Goal: Information Seeking & Learning: Learn about a topic

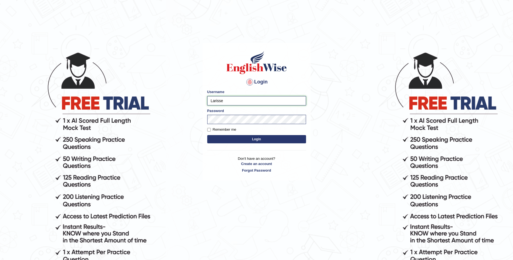
type input "Larisse"
click at [233, 140] on button "Login" at bounding box center [256, 139] width 99 height 8
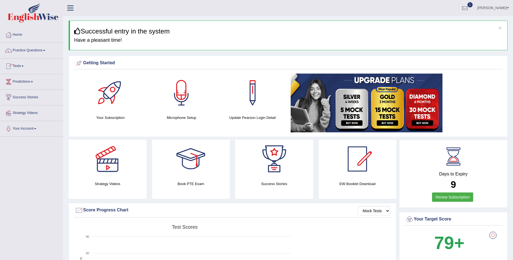
click at [19, 64] on link "Tests" at bounding box center [31, 66] width 63 height 14
click at [14, 97] on link "History" at bounding box center [35, 98] width 51 height 10
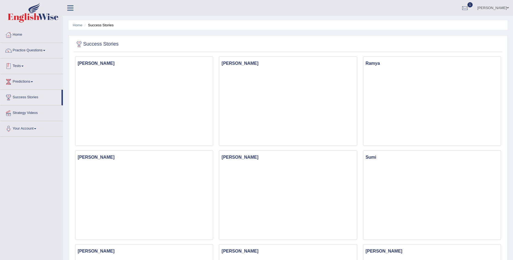
click at [23, 64] on link "Tests" at bounding box center [31, 66] width 63 height 14
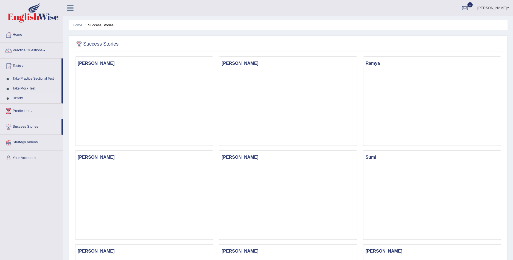
click at [21, 96] on link "History" at bounding box center [35, 98] width 51 height 10
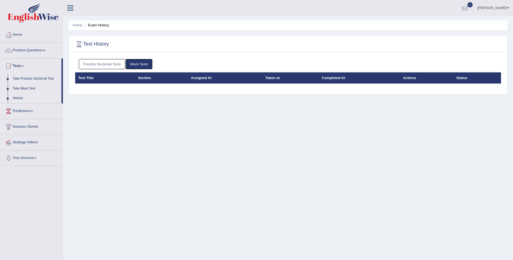
click at [469, 8] on div at bounding box center [465, 8] width 8 height 8
click at [424, 28] on span "Exam evaluated" at bounding box center [432, 27] width 73 height 4
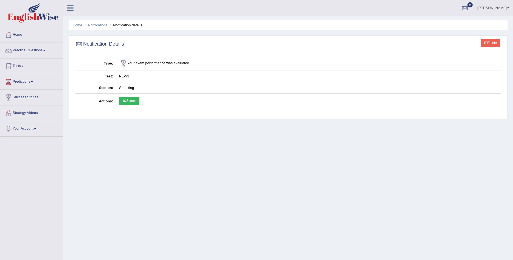
click at [133, 98] on link "Scores" at bounding box center [129, 101] width 20 height 8
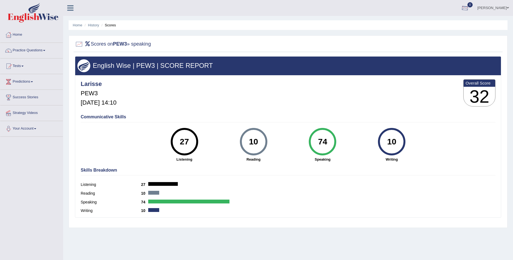
click at [469, 8] on div at bounding box center [465, 8] width 8 height 8
click at [96, 24] on link "History" at bounding box center [93, 25] width 11 height 4
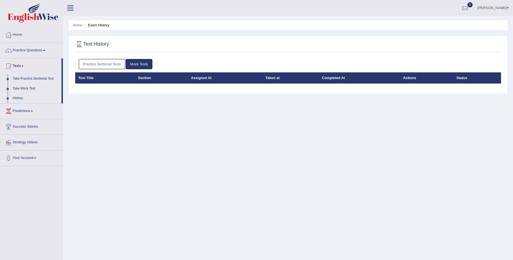
click at [141, 64] on link "Mock Tests" at bounding box center [139, 64] width 27 height 10
click at [143, 65] on link "Mock Tests" at bounding box center [139, 64] width 27 height 10
click at [45, 48] on link "Practice Questions" at bounding box center [31, 50] width 63 height 14
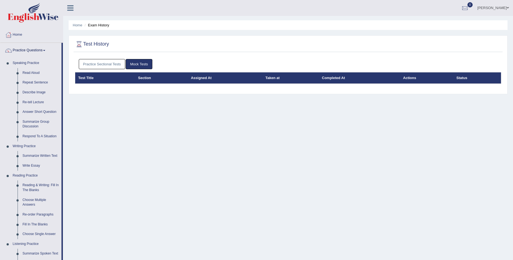
click at [45, 48] on link "Practice Questions" at bounding box center [30, 50] width 61 height 14
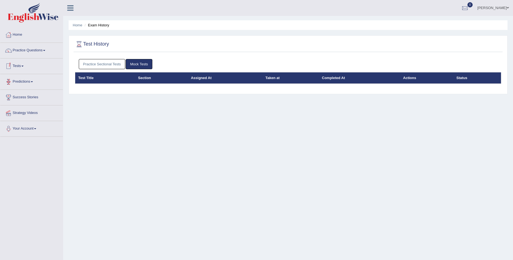
click at [24, 64] on link "Tests" at bounding box center [31, 66] width 63 height 14
click at [17, 99] on link "History" at bounding box center [35, 98] width 51 height 10
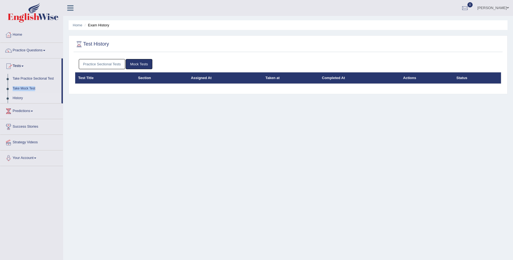
drag, startPoint x: 62, startPoint y: 80, endPoint x: 62, endPoint y: 84, distance: 4.7
click at [62, 84] on li "Tests Take Practice Sectional Test Take Mock Test History" at bounding box center [31, 81] width 63 height 45
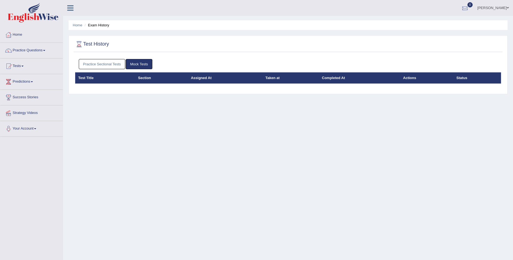
click at [469, 9] on div at bounding box center [465, 8] width 8 height 8
click at [448, 26] on link "See All Alerts" at bounding box center [432, 23] width 30 height 6
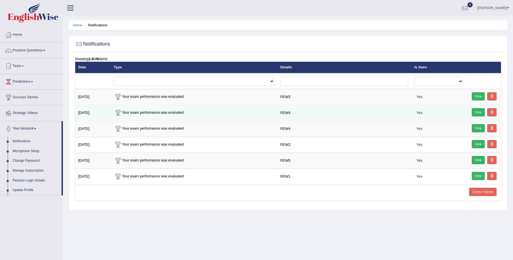
click at [479, 113] on link "View" at bounding box center [478, 112] width 13 height 8
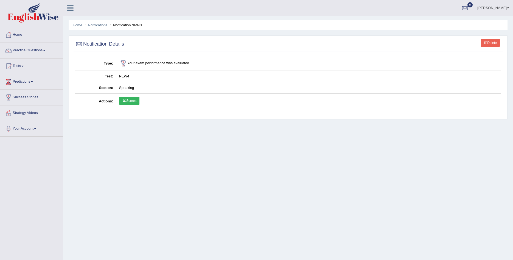
click at [127, 101] on link "Scores" at bounding box center [129, 101] width 20 height 8
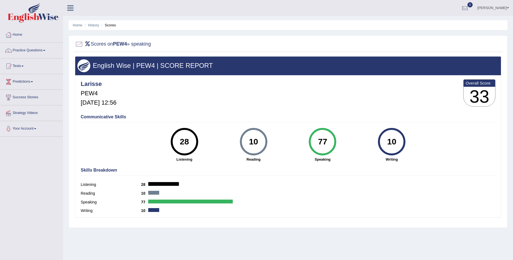
scroll to position [28, 0]
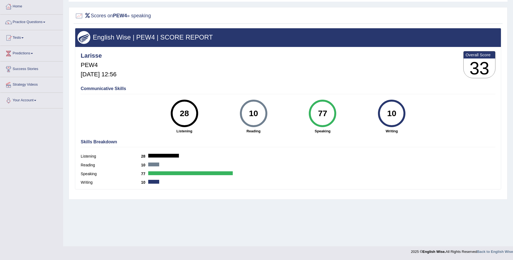
click at [481, 71] on h3 "33" at bounding box center [480, 69] width 32 height 20
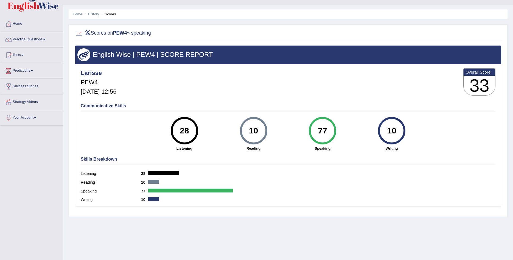
scroll to position [0, 0]
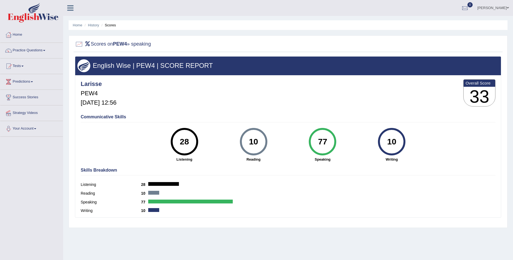
click at [70, 10] on icon at bounding box center [70, 7] width 6 height 7
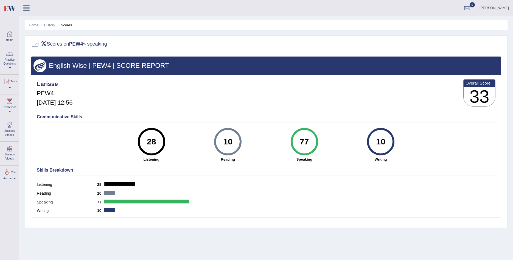
click at [51, 25] on link "History" at bounding box center [49, 25] width 11 height 4
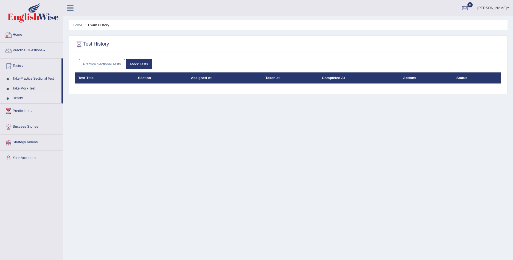
drag, startPoint x: 88, startPoint y: 59, endPoint x: 89, endPoint y: 64, distance: 4.5
click at [89, 63] on link "Practice Sectional Tests" at bounding box center [102, 64] width 47 height 10
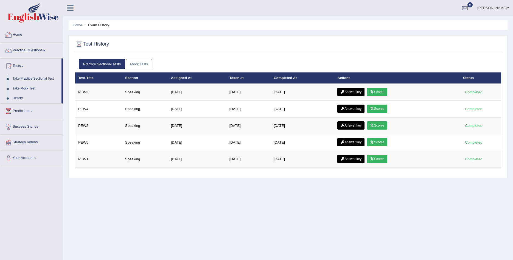
click at [90, 68] on link "Practice Sectional Tests" at bounding box center [102, 64] width 47 height 10
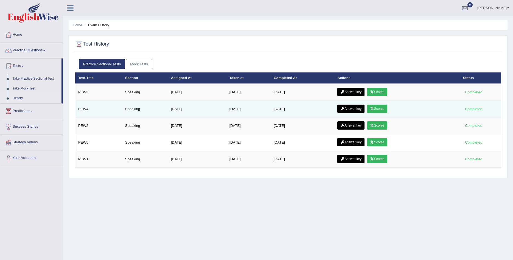
click at [352, 108] on link "Answer key" at bounding box center [351, 109] width 27 height 8
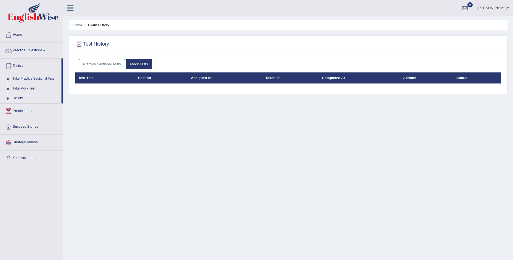
click at [135, 63] on link "Mock Tests" at bounding box center [139, 64] width 27 height 10
click at [109, 65] on link "Practice Sectional Tests" at bounding box center [102, 64] width 47 height 10
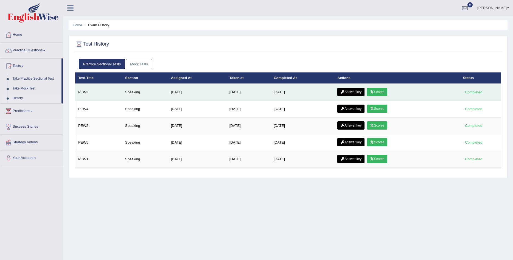
click at [374, 93] on icon at bounding box center [372, 91] width 4 height 3
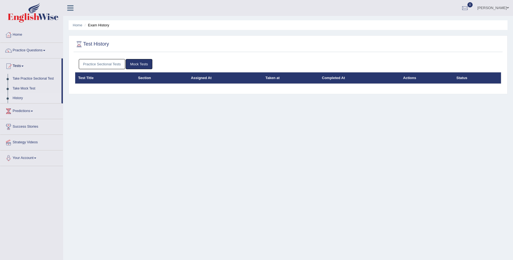
click at [142, 65] on link "Mock Tests" at bounding box center [139, 64] width 27 height 10
click at [106, 65] on link "Practice Sectional Tests" at bounding box center [102, 64] width 47 height 10
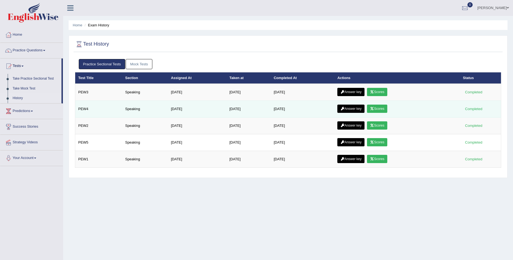
click at [384, 108] on link "Scores" at bounding box center [377, 109] width 20 height 8
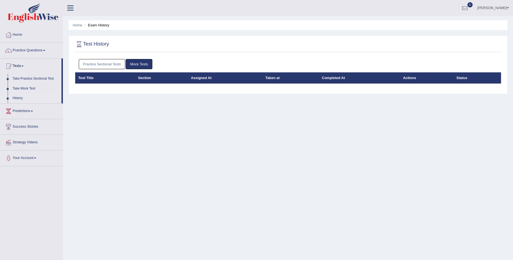
click at [147, 65] on link "Mock Tests" at bounding box center [139, 64] width 27 height 10
click at [142, 63] on link "Mock Tests" at bounding box center [139, 64] width 27 height 10
click at [103, 64] on link "Practice Sectional Tests" at bounding box center [102, 64] width 47 height 10
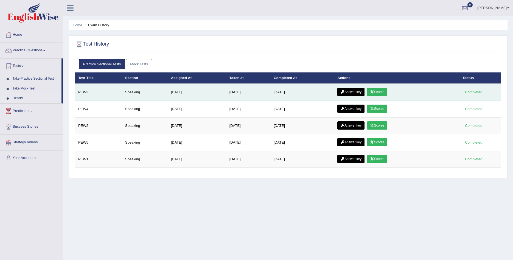
click at [353, 89] on link "Answer key" at bounding box center [351, 92] width 27 height 8
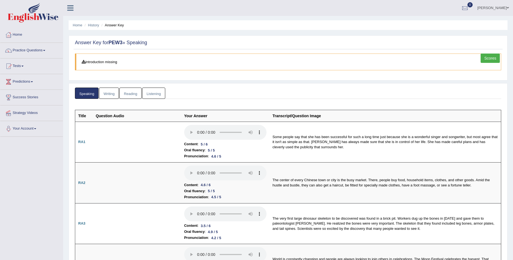
click at [493, 58] on link "Scores" at bounding box center [490, 58] width 19 height 9
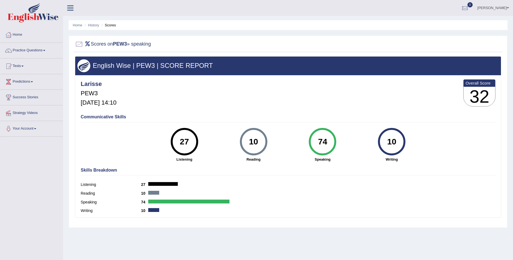
drag, startPoint x: 280, startPoint y: 132, endPoint x: 327, endPoint y: 152, distance: 51.2
click at [327, 152] on div "Communicative Skills 27 Listening 10 [GEOGRAPHIC_DATA] 74 Speaking 10 Writing" at bounding box center [288, 138] width 418 height 52
click at [372, 161] on strong "Writing" at bounding box center [392, 159] width 64 height 5
click at [23, 64] on link "Tests" at bounding box center [31, 66] width 63 height 14
click at [32, 143] on link "Strategy Videos" at bounding box center [31, 142] width 63 height 14
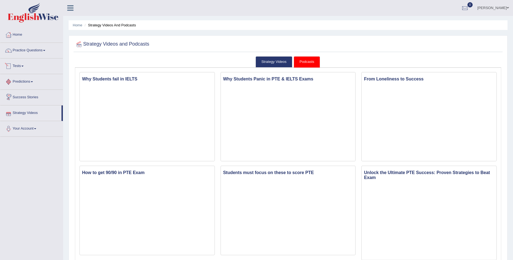
click at [25, 63] on link "Tests" at bounding box center [31, 66] width 63 height 14
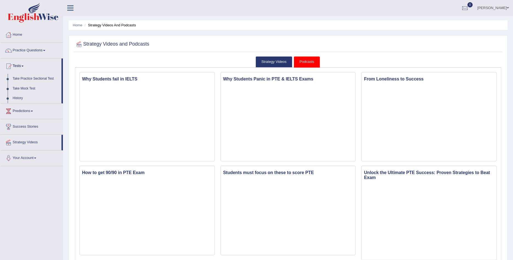
click at [30, 126] on link "Success Stories" at bounding box center [31, 126] width 63 height 14
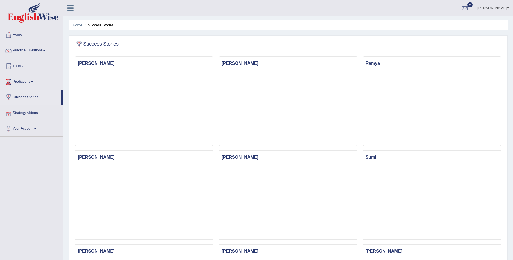
click at [29, 113] on link "Strategy Videos" at bounding box center [31, 112] width 63 height 14
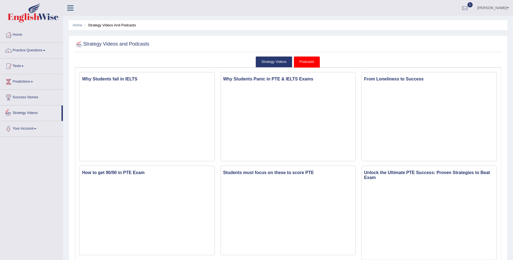
click at [32, 127] on link "Your Account" at bounding box center [31, 128] width 63 height 14
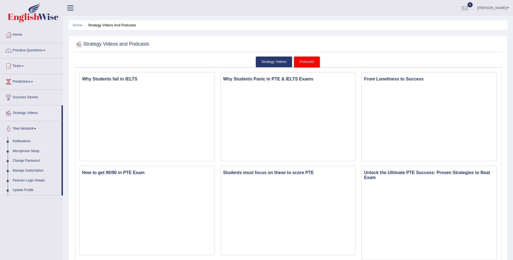
click at [29, 151] on link "Microphone Setup" at bounding box center [35, 151] width 51 height 10
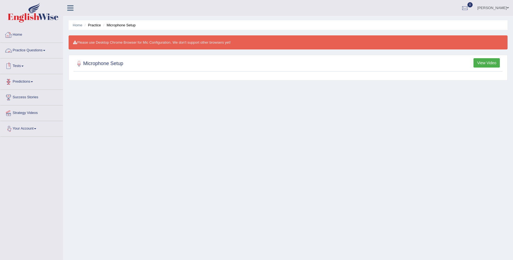
click at [26, 51] on link "Practice Questions" at bounding box center [31, 50] width 63 height 14
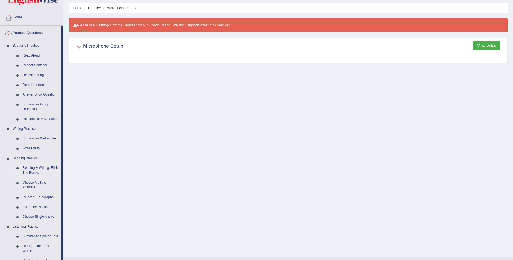
scroll to position [28, 0]
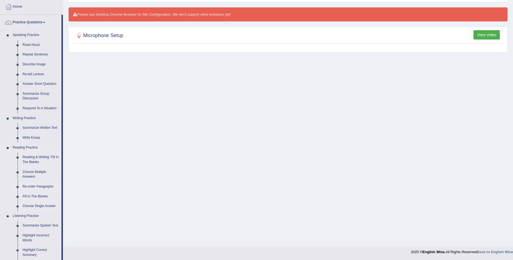
click at [38, 186] on link "Re-order Paragraphs" at bounding box center [40, 187] width 41 height 10
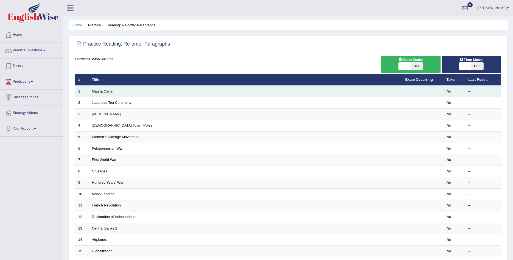
click at [105, 92] on link "Magna Carta" at bounding box center [102, 91] width 21 height 4
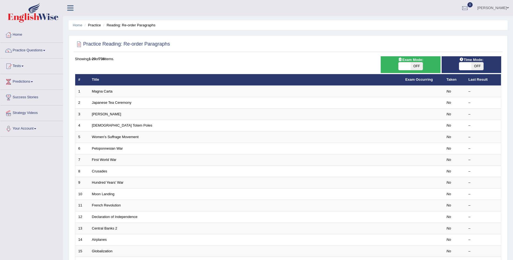
click at [406, 64] on span at bounding box center [405, 66] width 12 height 8
click at [416, 67] on span "OFF" at bounding box center [417, 66] width 12 height 8
checkbox input "true"
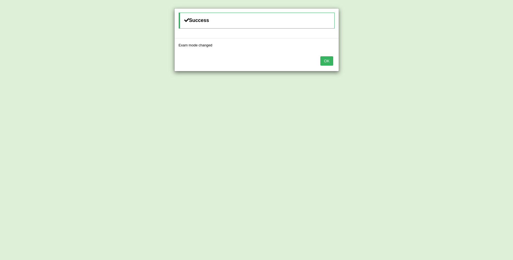
click at [330, 61] on button "OK" at bounding box center [327, 60] width 13 height 9
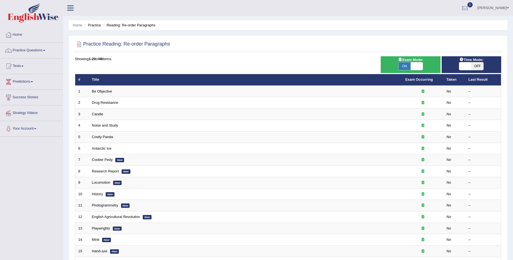
click at [476, 65] on span "OFF" at bounding box center [478, 66] width 12 height 8
checkbox input "true"
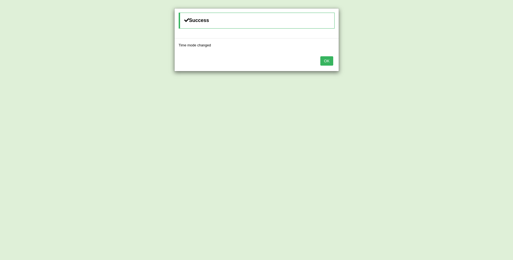
click at [325, 62] on button "OK" at bounding box center [327, 60] width 13 height 9
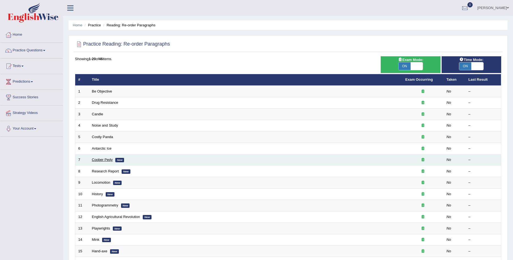
click at [107, 161] on link "Coober Pedy" at bounding box center [102, 160] width 21 height 4
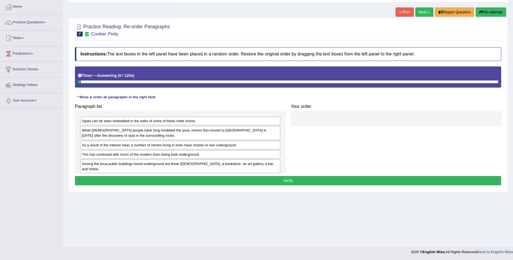
scroll to position [28, 0]
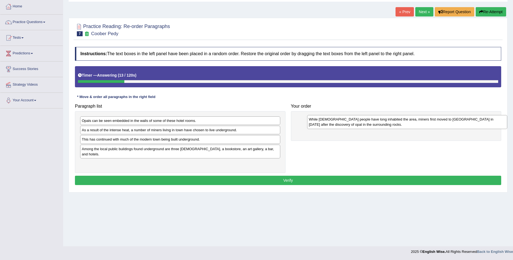
drag, startPoint x: 170, startPoint y: 137, endPoint x: 397, endPoint y: 126, distance: 227.4
click at [397, 126] on div "While Aboriginal people have long inhabited the area, miners first moved to Coo…" at bounding box center [407, 122] width 200 height 14
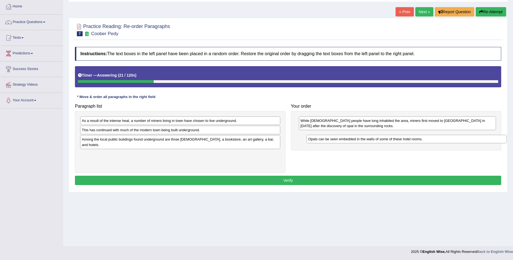
drag, startPoint x: 112, startPoint y: 123, endPoint x: 338, endPoint y: 141, distance: 227.4
click at [338, 141] on div "Opals can be seen embedded in the walls of some of these hotel rooms." at bounding box center [407, 139] width 200 height 9
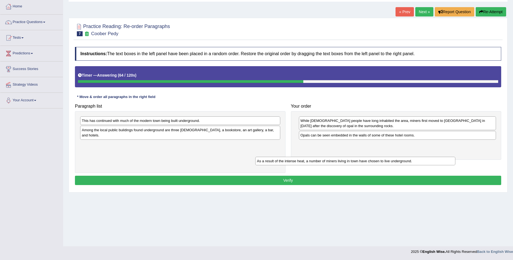
drag, startPoint x: 135, startPoint y: 122, endPoint x: 306, endPoint y: 160, distance: 175.6
click at [306, 160] on div "As a result of the intense heat, a number of miners living in town have chosen …" at bounding box center [355, 161] width 200 height 9
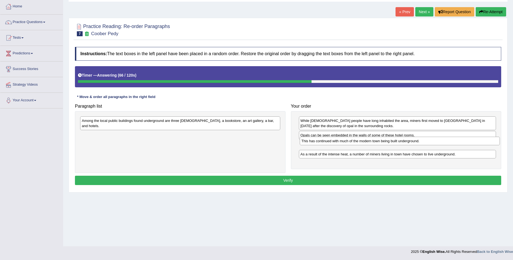
drag, startPoint x: 130, startPoint y: 122, endPoint x: 350, endPoint y: 143, distance: 221.0
click at [351, 143] on div "This has continued with much of the modern town being built underground." at bounding box center [400, 141] width 200 height 9
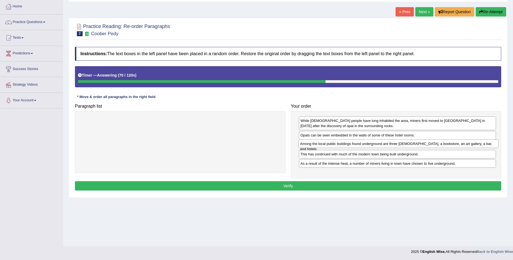
drag, startPoint x: 172, startPoint y: 123, endPoint x: 388, endPoint y: 145, distance: 217.1
click at [388, 145] on div "Among the local public buildings found underground are three churches, a bookst…" at bounding box center [399, 144] width 200 height 9
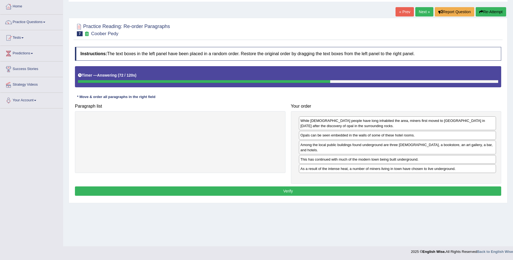
click at [305, 187] on button "Verify" at bounding box center [288, 191] width 427 height 9
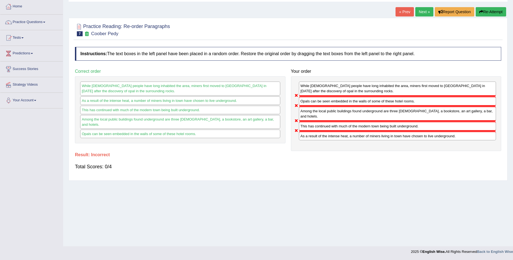
click at [423, 12] on link "Next »" at bounding box center [425, 11] width 18 height 9
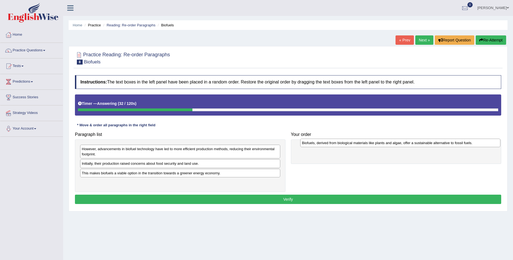
drag, startPoint x: 134, startPoint y: 149, endPoint x: 355, endPoint y: 143, distance: 220.4
click at [355, 143] on div "Biofuels, derived from biological materials like plants and algae, offer a sust…" at bounding box center [401, 143] width 200 height 9
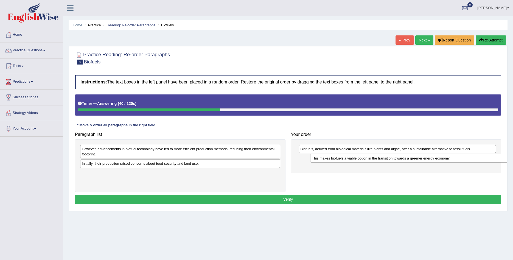
drag, startPoint x: 109, startPoint y: 174, endPoint x: 339, endPoint y: 159, distance: 230.7
click at [339, 159] on div "This makes biofuels a viable option in the transition towards a greener energy …" at bounding box center [410, 158] width 200 height 9
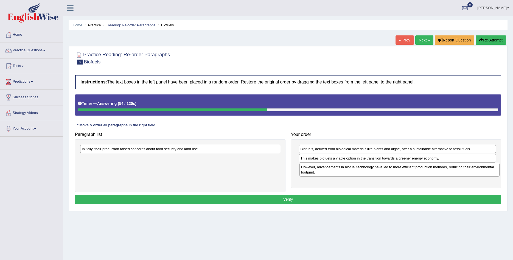
drag, startPoint x: 147, startPoint y: 154, endPoint x: 367, endPoint y: 172, distance: 220.2
click at [367, 172] on div "However, advancements in biofuel technology have led to more efficient producti…" at bounding box center [400, 170] width 200 height 14
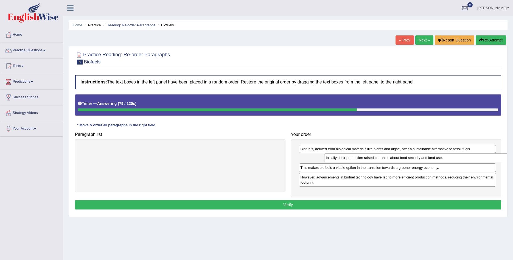
drag, startPoint x: 124, startPoint y: 150, endPoint x: 368, endPoint y: 159, distance: 244.4
click at [368, 159] on div "Initially, their production raised concerns about food security and land use." at bounding box center [424, 158] width 200 height 9
click at [328, 204] on button "Verify" at bounding box center [288, 204] width 427 height 9
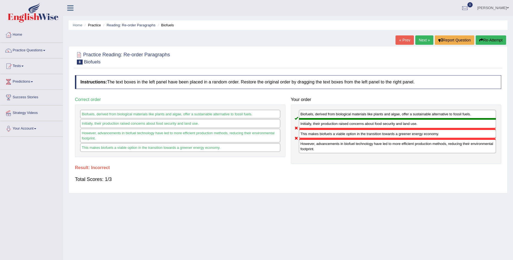
click at [418, 40] on link "Next »" at bounding box center [425, 39] width 18 height 9
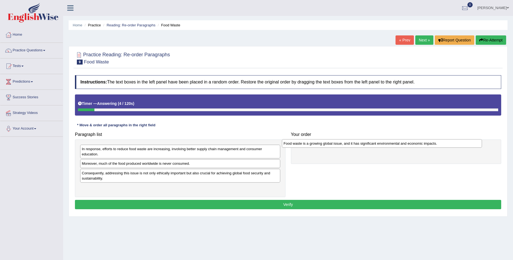
drag, startPoint x: 100, startPoint y: 191, endPoint x: 303, endPoint y: 146, distance: 207.5
click at [303, 146] on div "Food waste is a growing global issue, and it has significant environmental and …" at bounding box center [382, 143] width 200 height 9
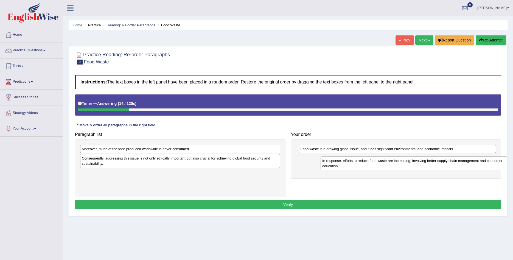
drag, startPoint x: 165, startPoint y: 154, endPoint x: 406, endPoint y: 166, distance: 240.9
click at [406, 166] on div "In response, efforts to reduce food waste are increasing, involving better supp…" at bounding box center [421, 164] width 200 height 14
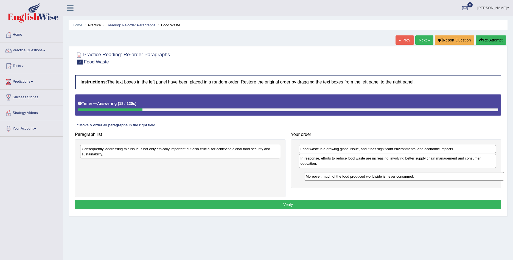
drag, startPoint x: 141, startPoint y: 150, endPoint x: 365, endPoint y: 177, distance: 225.3
click at [365, 177] on div "Moreover, much of the food produced worldwide is never consumed." at bounding box center [404, 176] width 200 height 9
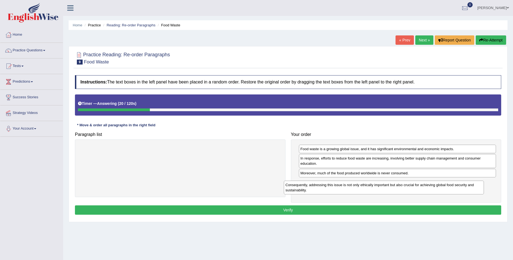
drag, startPoint x: 171, startPoint y: 154, endPoint x: 374, endPoint y: 190, distance: 207.0
click at [374, 190] on div "Consequently, addressing this issue is not only ethically important but also cr…" at bounding box center [384, 188] width 200 height 14
click at [309, 208] on button "Verify" at bounding box center [288, 209] width 427 height 9
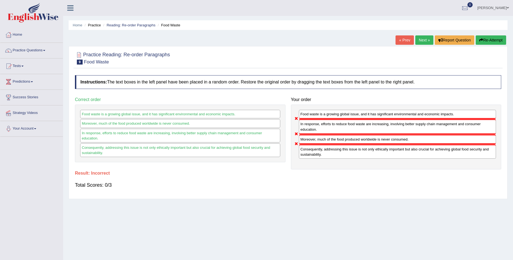
click at [423, 37] on link "Next »" at bounding box center [425, 39] width 18 height 9
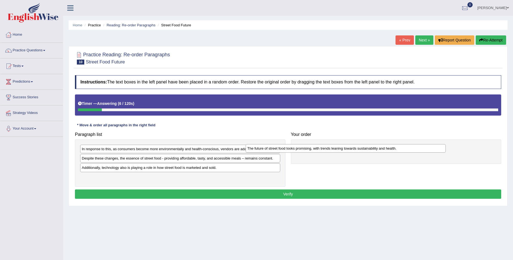
drag, startPoint x: 162, startPoint y: 179, endPoint x: 327, endPoint y: 150, distance: 168.1
click at [327, 150] on div "The future of street food looks promising, with trends leaning towards sustaina…" at bounding box center [346, 148] width 200 height 9
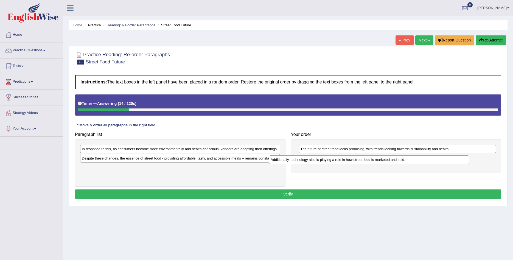
drag, startPoint x: 141, startPoint y: 169, endPoint x: 330, endPoint y: 161, distance: 189.7
click at [330, 161] on div "Additionally, technology also is playing a role in how street food is marketed …" at bounding box center [369, 159] width 200 height 9
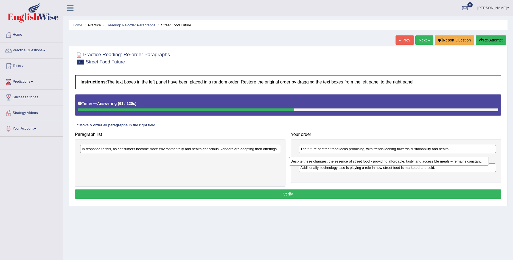
drag, startPoint x: 165, startPoint y: 161, endPoint x: 373, endPoint y: 164, distance: 208.8
click at [373, 164] on div "Despite these changes, the essence of street food - providing affordable, tasty…" at bounding box center [389, 161] width 200 height 9
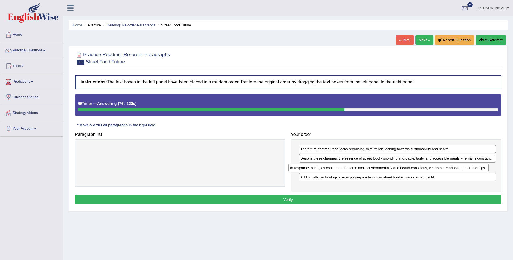
drag, startPoint x: 200, startPoint y: 151, endPoint x: 408, endPoint y: 170, distance: 209.4
click at [408, 170] on div "In response to this, as consumers become more environmentally and health-consci…" at bounding box center [389, 168] width 200 height 9
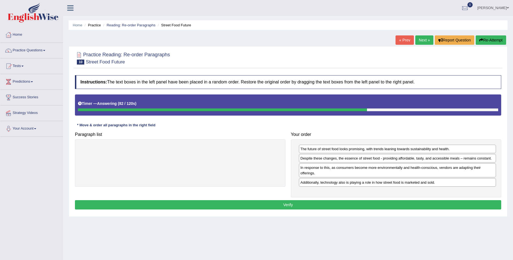
click at [303, 207] on button "Verify" at bounding box center [288, 204] width 427 height 9
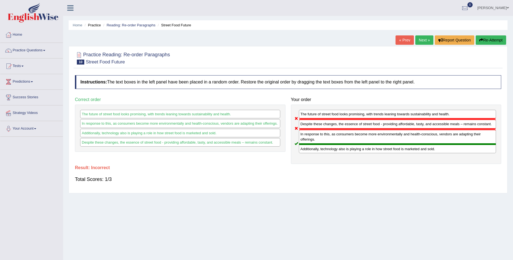
click at [424, 39] on link "Next »" at bounding box center [425, 39] width 18 height 9
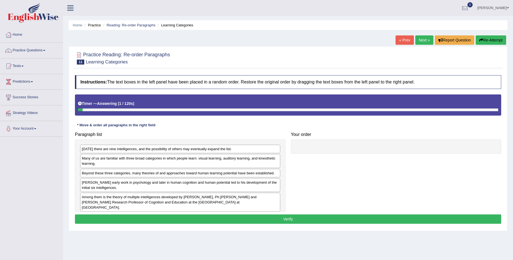
scroll to position [28, 0]
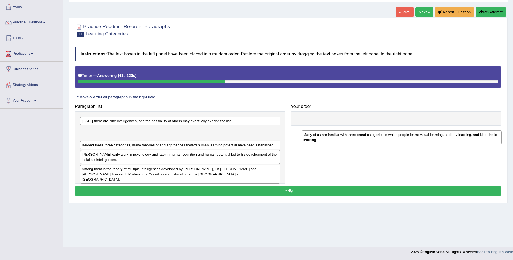
drag, startPoint x: 130, startPoint y: 138, endPoint x: 352, endPoint y: 142, distance: 222.0
click at [352, 142] on div "Many of us are familiar with three broad categories in which people learn: visu…" at bounding box center [402, 137] width 200 height 14
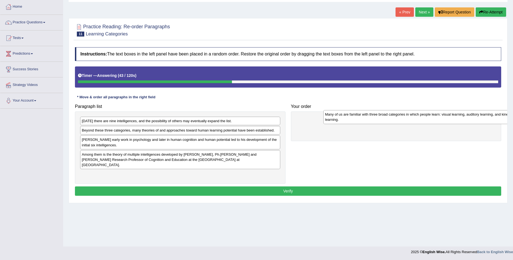
drag, startPoint x: 118, startPoint y: 130, endPoint x: 361, endPoint y: 114, distance: 243.9
click at [361, 114] on div "Many of us are familiar with three broad categories in which people learn: visu…" at bounding box center [424, 117] width 200 height 14
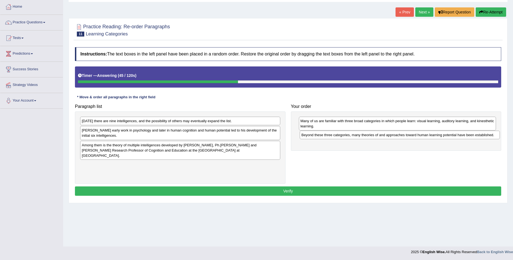
drag, startPoint x: 112, startPoint y: 132, endPoint x: 332, endPoint y: 137, distance: 219.8
click at [332, 137] on div "Beyond these three categories, many theories of and approaches toward human lea…" at bounding box center [400, 135] width 200 height 9
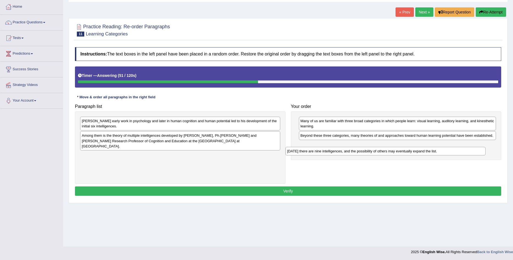
drag, startPoint x: 118, startPoint y: 123, endPoint x: 326, endPoint y: 151, distance: 209.6
click at [324, 152] on div "Today there are nine intelligences, and the possibility of others may eventuall…" at bounding box center [386, 151] width 200 height 9
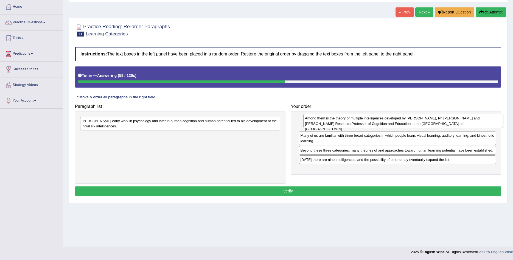
drag, startPoint x: 193, startPoint y: 142, endPoint x: 416, endPoint y: 124, distance: 223.8
click at [416, 124] on div "Among them is the theory of multiple intelligences developed by Howard Gardner,…" at bounding box center [404, 121] width 200 height 14
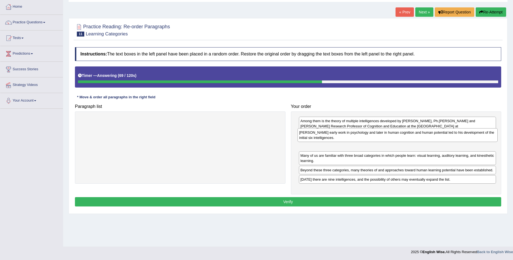
drag, startPoint x: 318, startPoint y: 115, endPoint x: 358, endPoint y: 137, distance: 44.9
click at [358, 137] on div "Gardner's early work in psychology and later in human cognition and human poten…" at bounding box center [398, 135] width 200 height 14
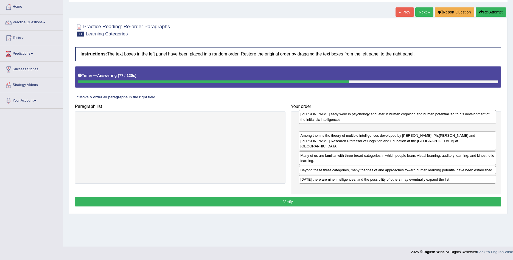
drag, startPoint x: 327, startPoint y: 144, endPoint x: 329, endPoint y: 129, distance: 15.4
click at [328, 124] on div "Gardner's early work in psychology and later in human cognition and human poten…" at bounding box center [398, 117] width 198 height 14
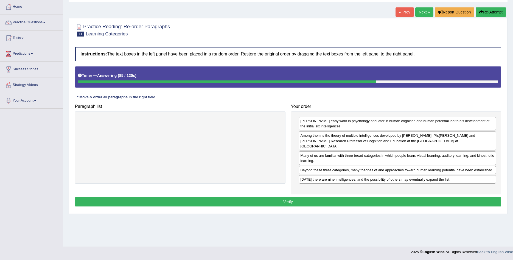
click at [331, 197] on button "Verify" at bounding box center [288, 201] width 427 height 9
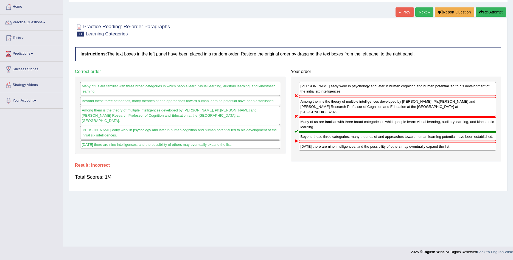
click at [426, 12] on link "Next »" at bounding box center [425, 11] width 18 height 9
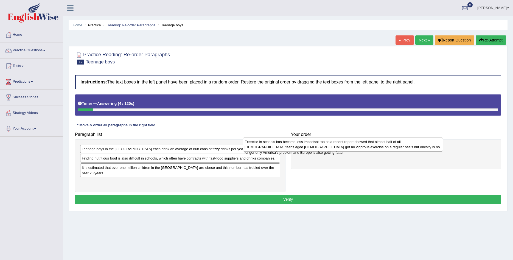
drag, startPoint x: 134, startPoint y: 165, endPoint x: 296, endPoint y: 148, distance: 163.7
click at [296, 148] on div "Exercise in schools has become less important too as a recent report showed tha…" at bounding box center [343, 145] width 200 height 14
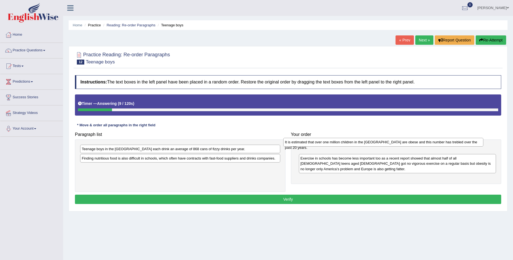
drag, startPoint x: 134, startPoint y: 170, endPoint x: 338, endPoint y: 145, distance: 204.9
click at [338, 145] on div "It is estimated that over one million children in the UK are obese and this num…" at bounding box center [384, 142] width 200 height 9
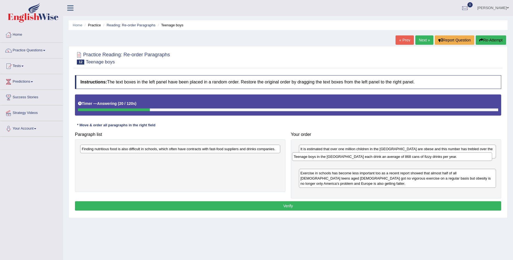
drag, startPoint x: 206, startPoint y: 151, endPoint x: 417, endPoint y: 159, distance: 211.1
click at [417, 159] on div "Teenage boys in the US each drink an average of 868 cans of fizzy drinks per ye…" at bounding box center [392, 156] width 200 height 9
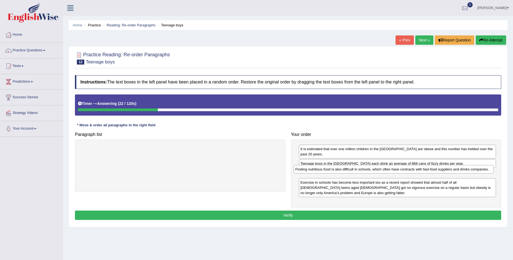
drag, startPoint x: 238, startPoint y: 148, endPoint x: 451, endPoint y: 168, distance: 213.9
click at [451, 168] on div "Finding nutritious food is also difficult in schools, which often have contract…" at bounding box center [394, 169] width 200 height 9
click at [405, 211] on button "Verify" at bounding box center [288, 215] width 427 height 9
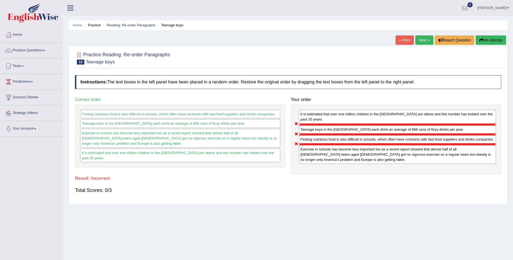
click at [417, 37] on link "Next »" at bounding box center [425, 39] width 18 height 9
